Goal: Find specific page/section: Find specific page/section

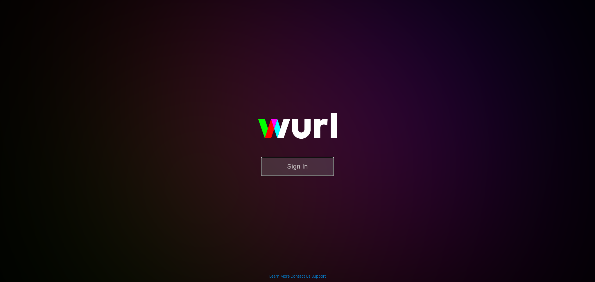
click at [302, 175] on button "Sign In" at bounding box center [297, 166] width 73 height 19
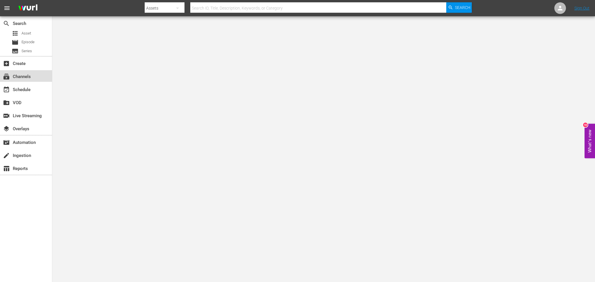
click at [17, 77] on div "subscriptions Channels" at bounding box center [16, 75] width 33 height 5
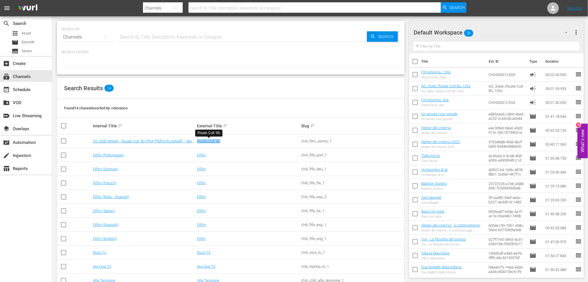
drag, startPoint x: 232, startPoint y: 142, endPoint x: 196, endPoint y: 142, distance: 36.0
click at [196, 142] on td "Risate Cult ‘80" at bounding box center [248, 141] width 104 height 14
copy link "Risate Cult ‘80"
